Goal: Task Accomplishment & Management: Use online tool/utility

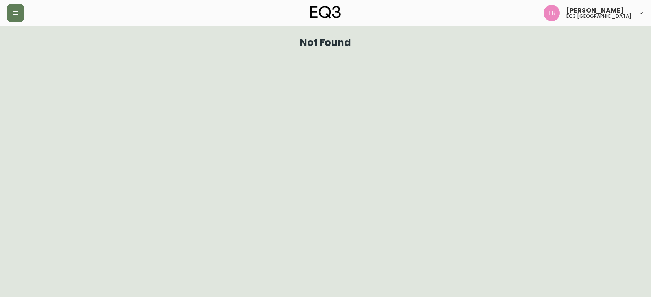
click at [13, 47] on div "Not Found" at bounding box center [326, 43] width 638 height 20
